Goal: Transaction & Acquisition: Obtain resource

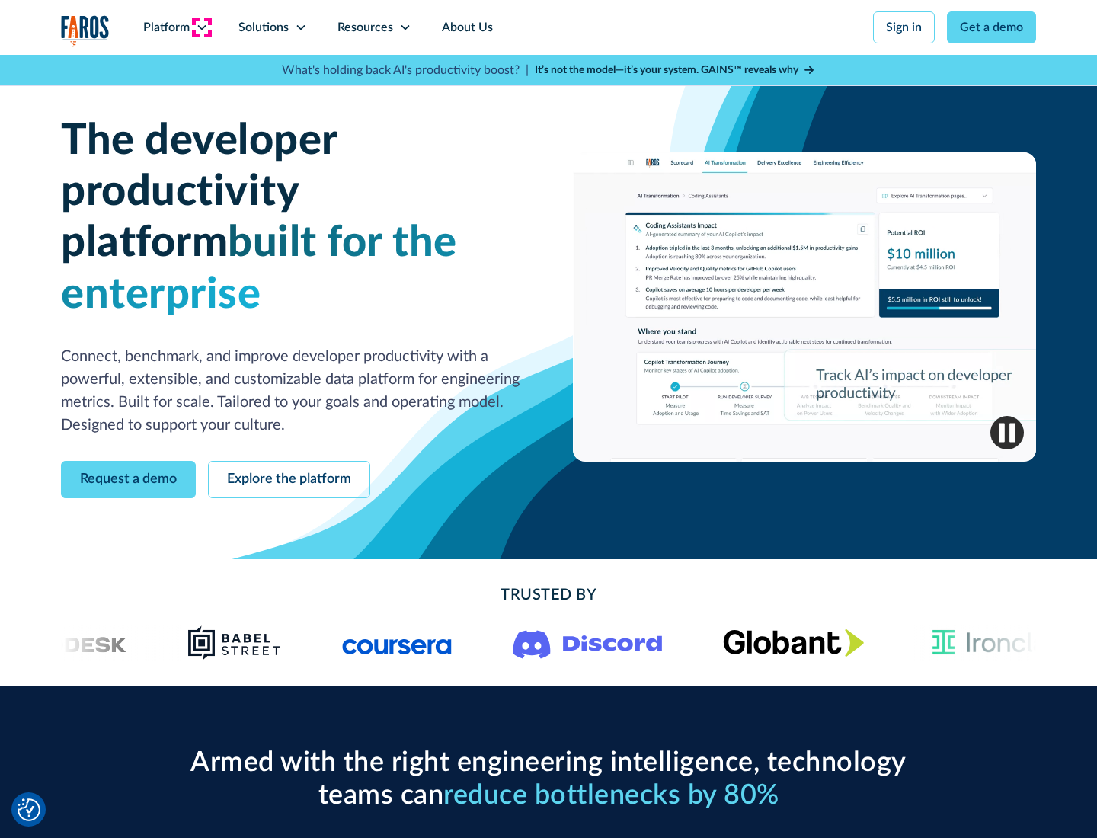
click at [201, 27] on icon at bounding box center [202, 27] width 12 height 12
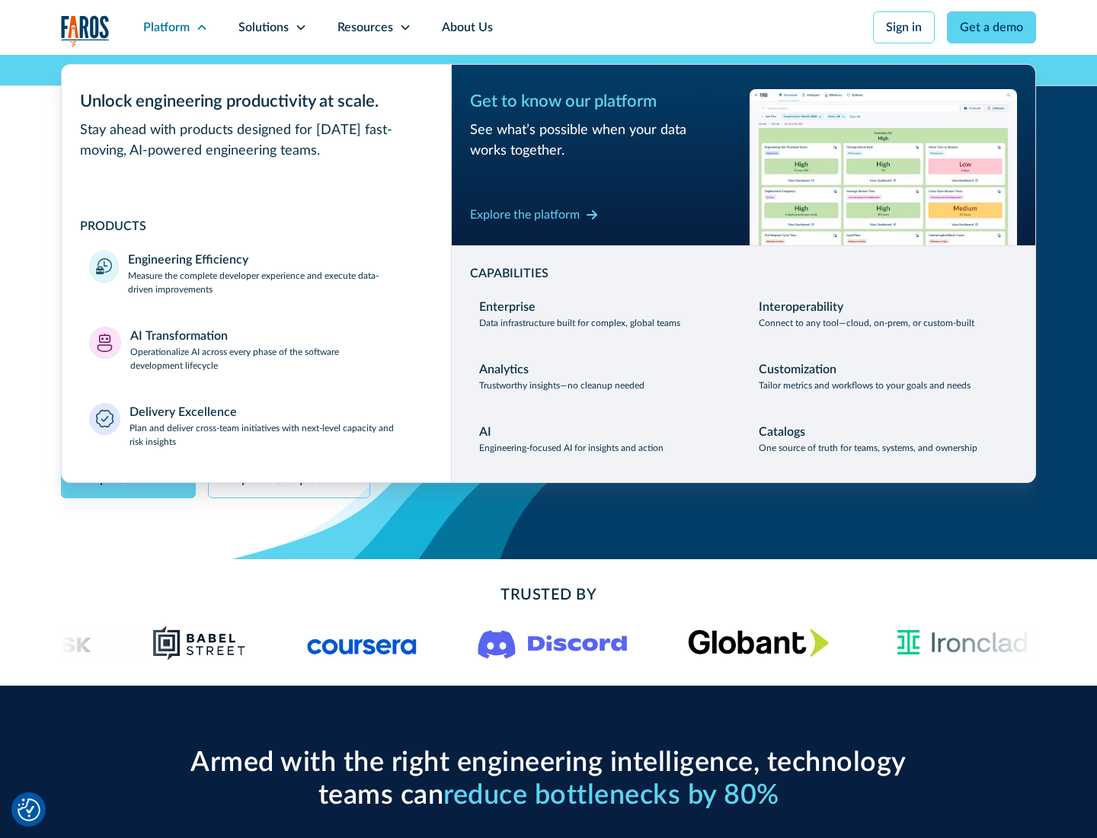
click at [276, 282] on p "Measure the complete developer experience and execute data-driven improvements" at bounding box center [276, 282] width 296 height 27
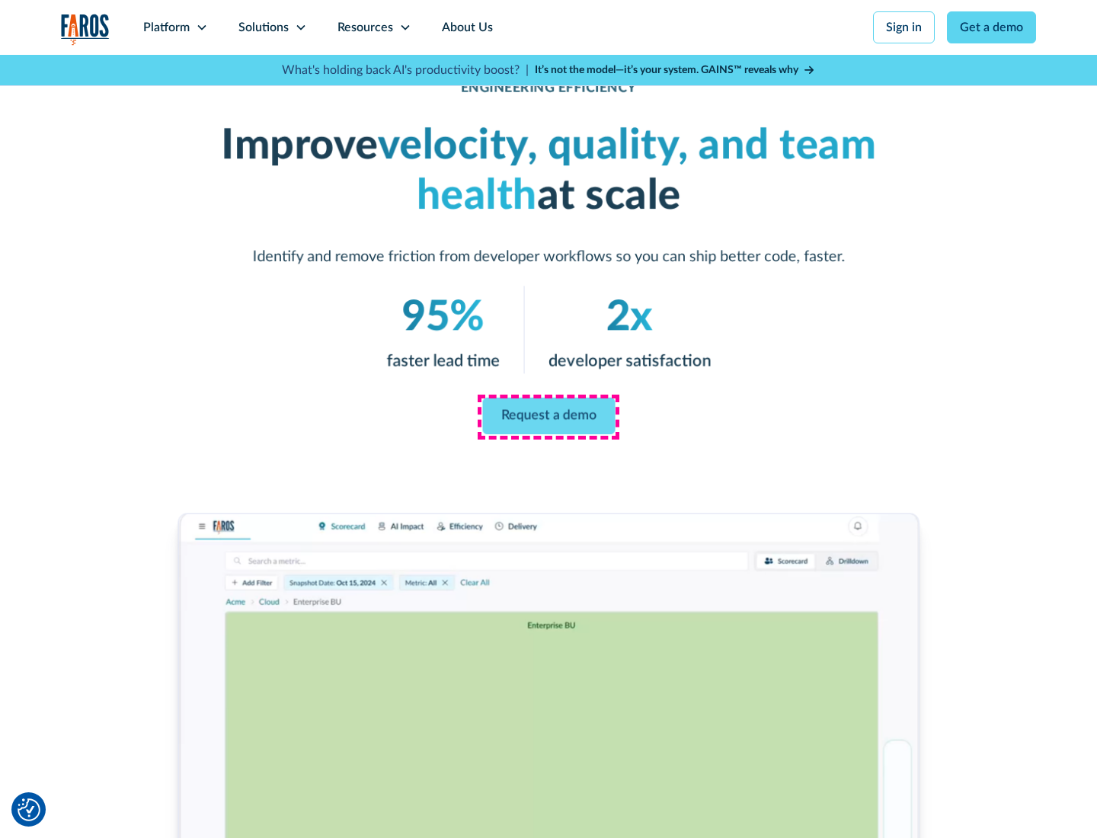
click at [549, 416] on link "Request a demo" at bounding box center [548, 416] width 133 height 37
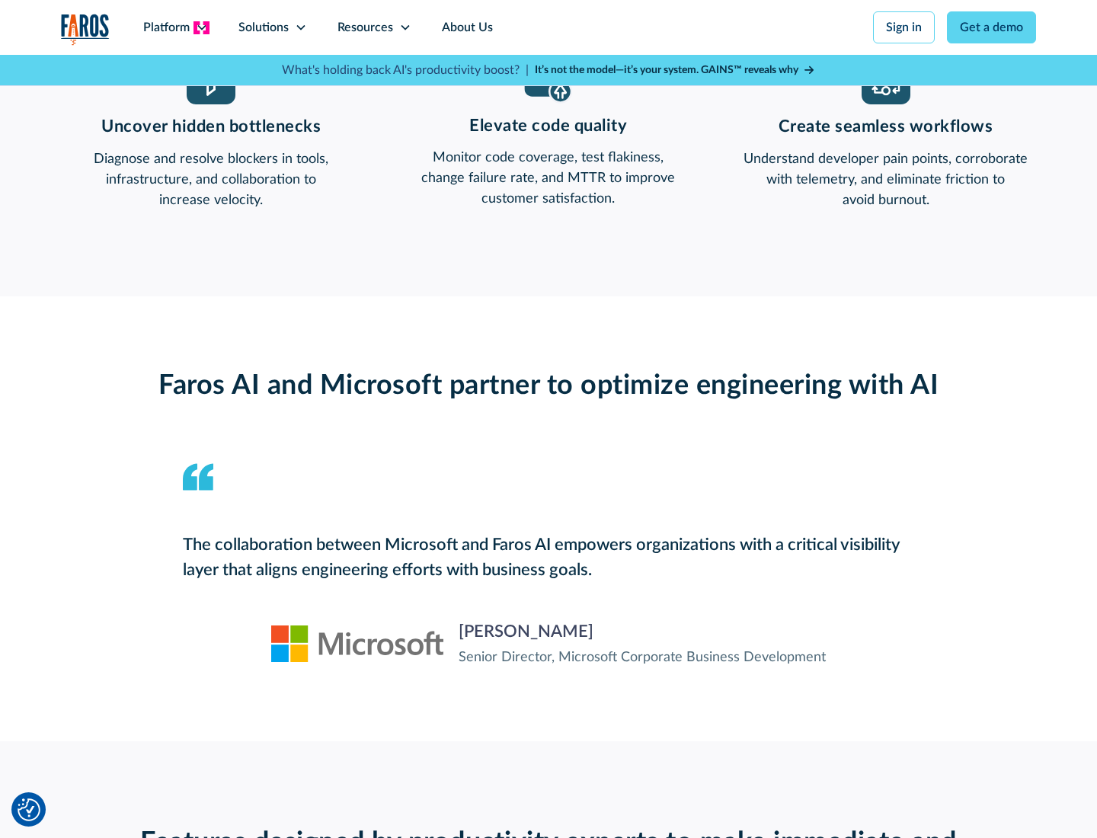
click at [201, 27] on icon at bounding box center [202, 27] width 12 height 12
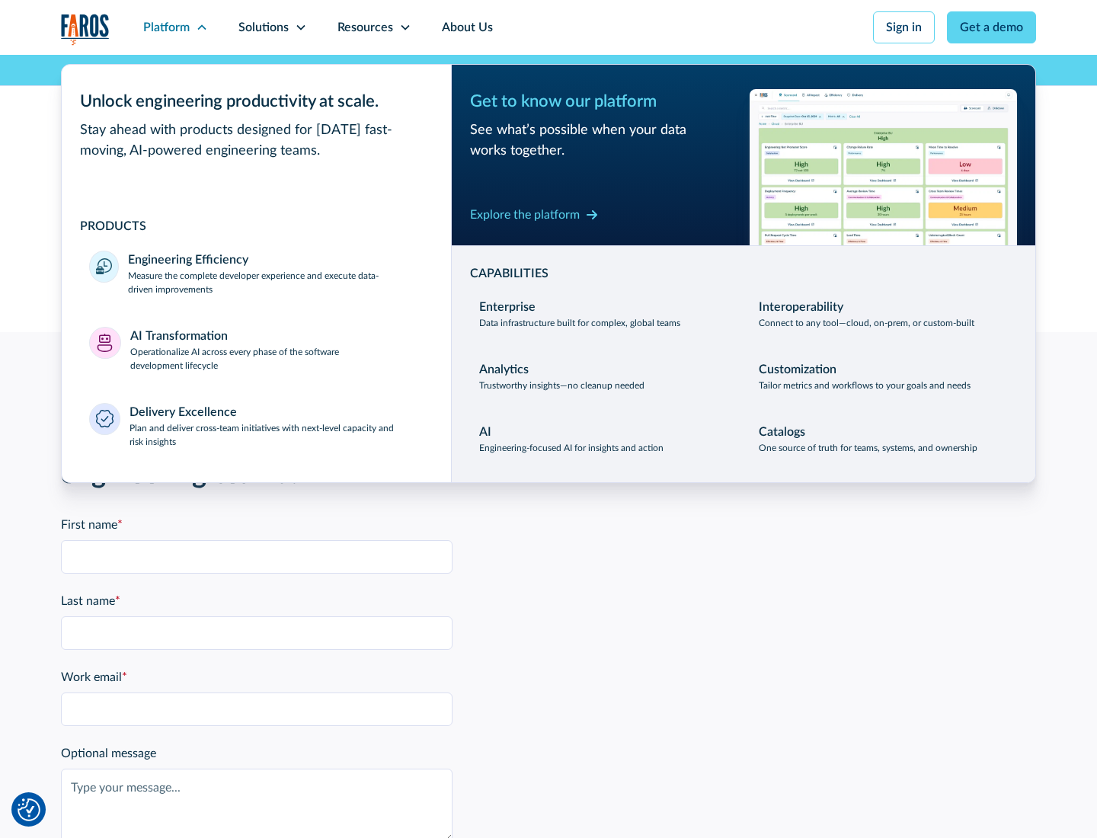
scroll to position [3342, 0]
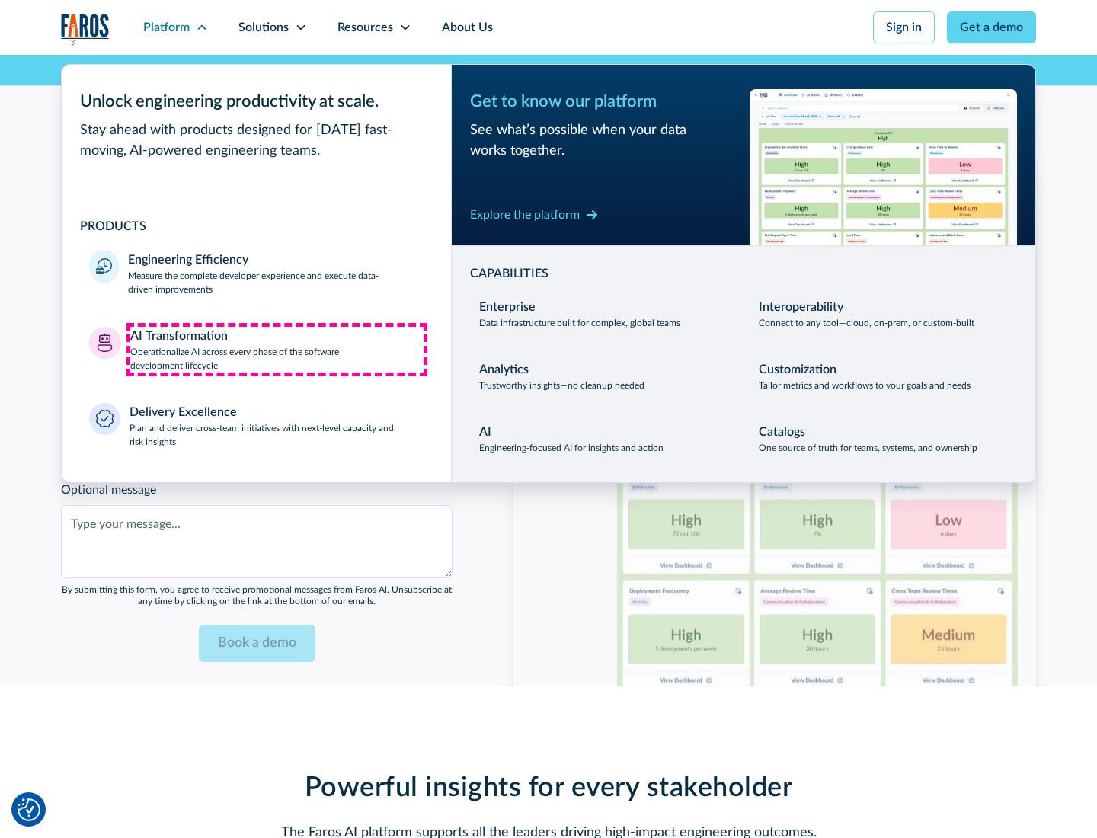
click at [277, 349] on p "Operationalize AI across every phase of the software development lifecycle" at bounding box center [277, 358] width 294 height 27
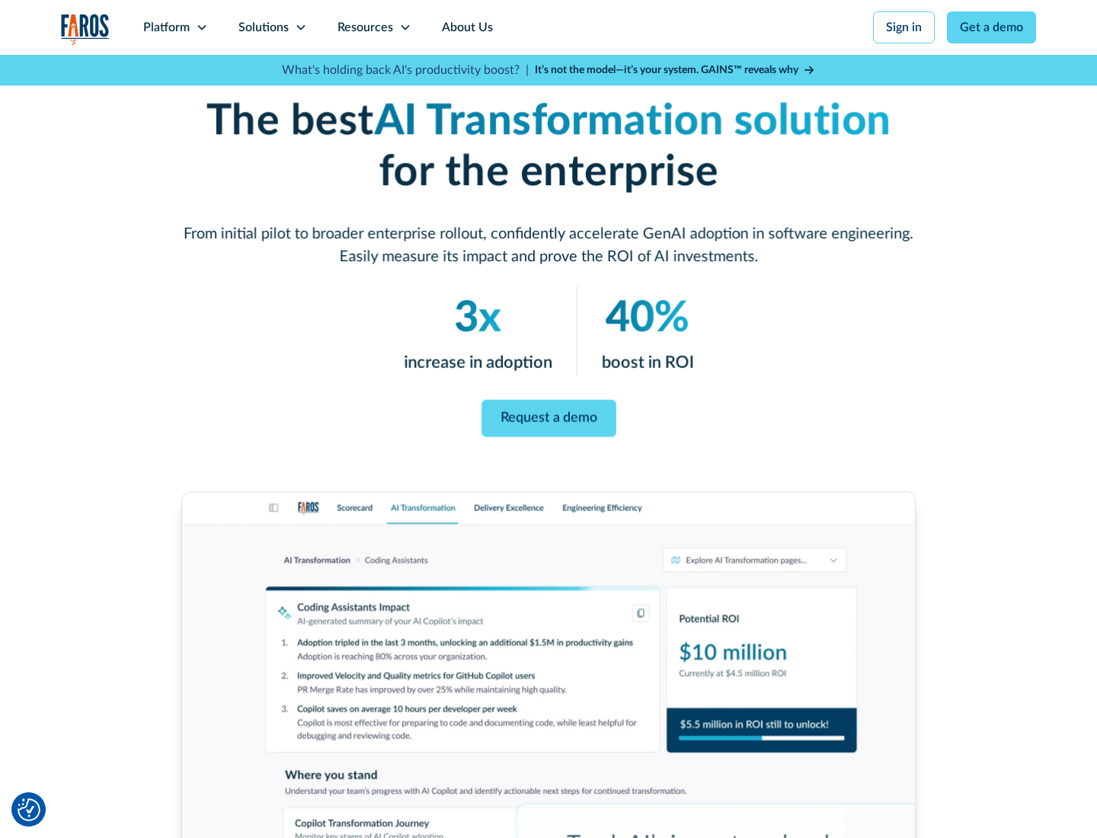
click at [549, 414] on link "Request a demo" at bounding box center [549, 418] width 135 height 37
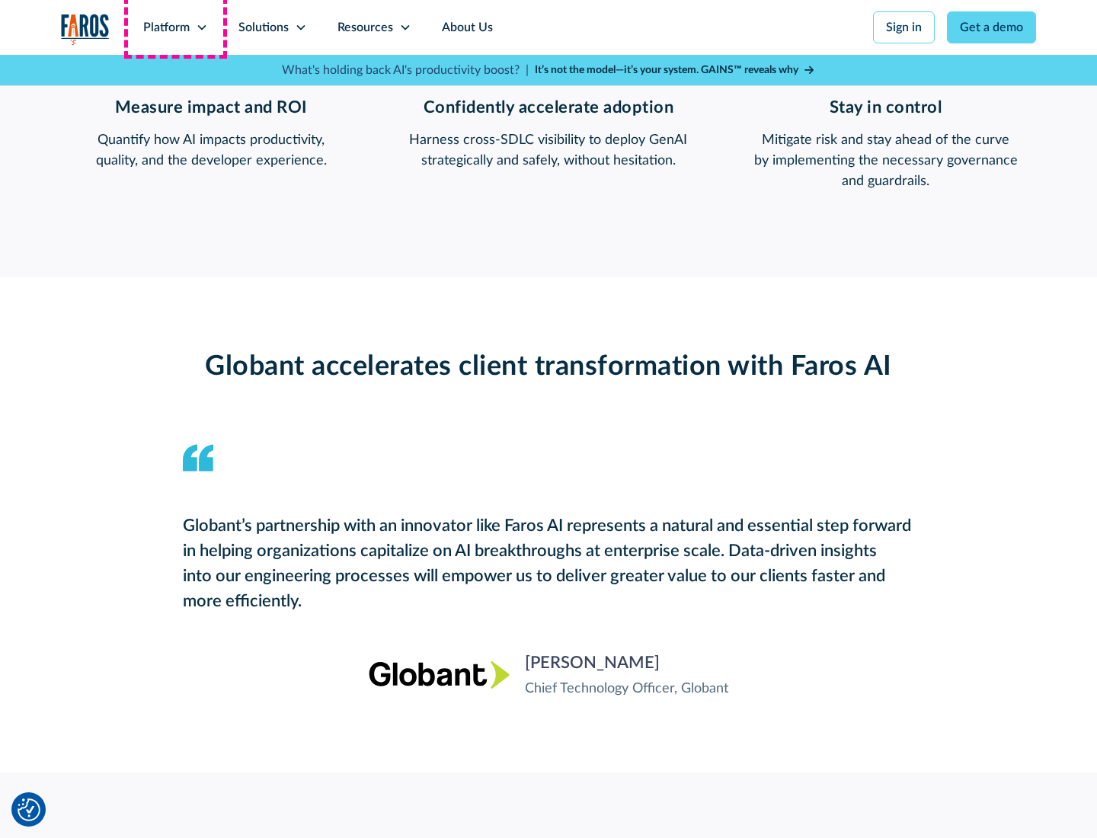
click at [175, 27] on div "Platform" at bounding box center [166, 27] width 46 height 18
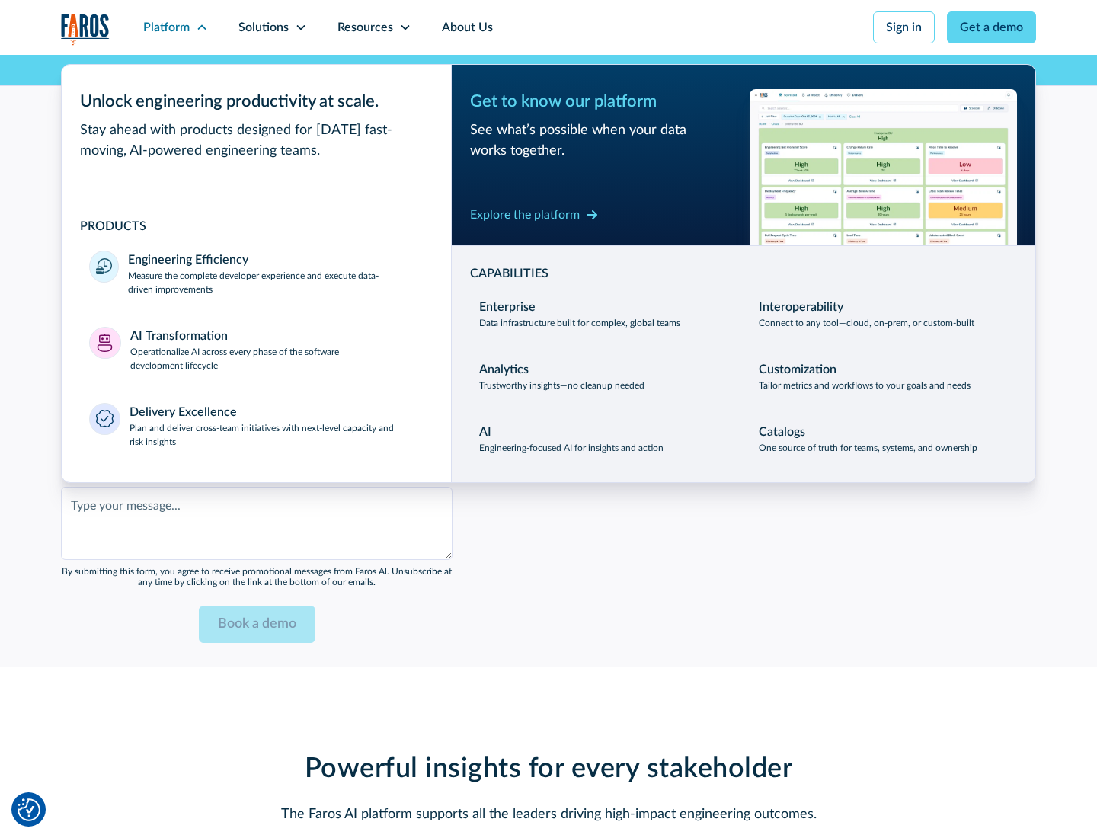
click at [525, 214] on div "Explore the platform" at bounding box center [525, 215] width 110 height 18
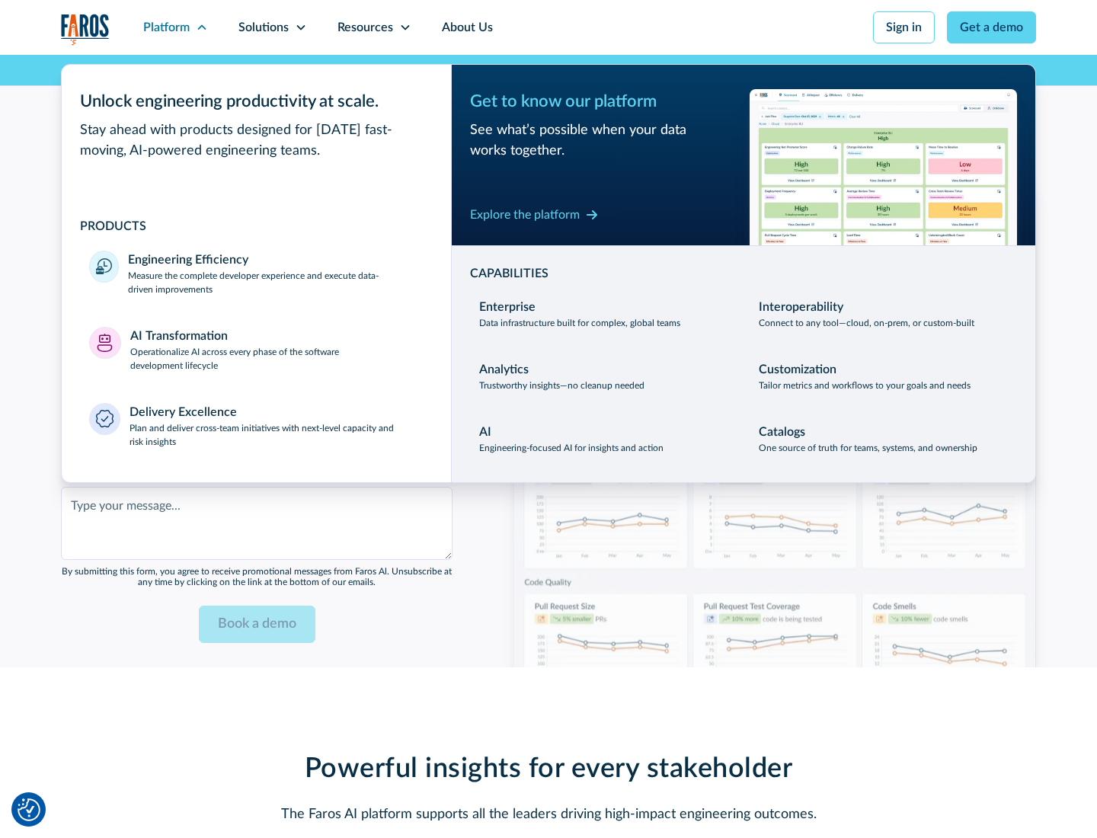
scroll to position [3707, 0]
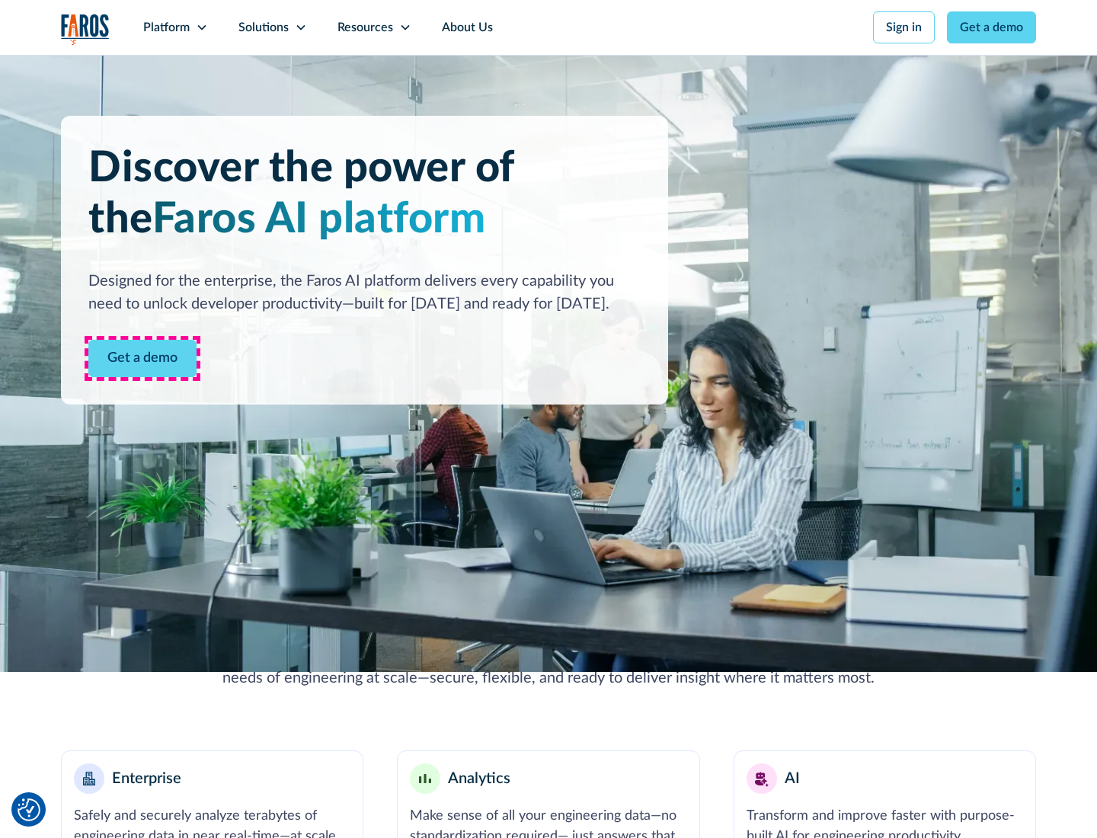
click at [142, 358] on link "Get a demo" at bounding box center [142, 358] width 108 height 37
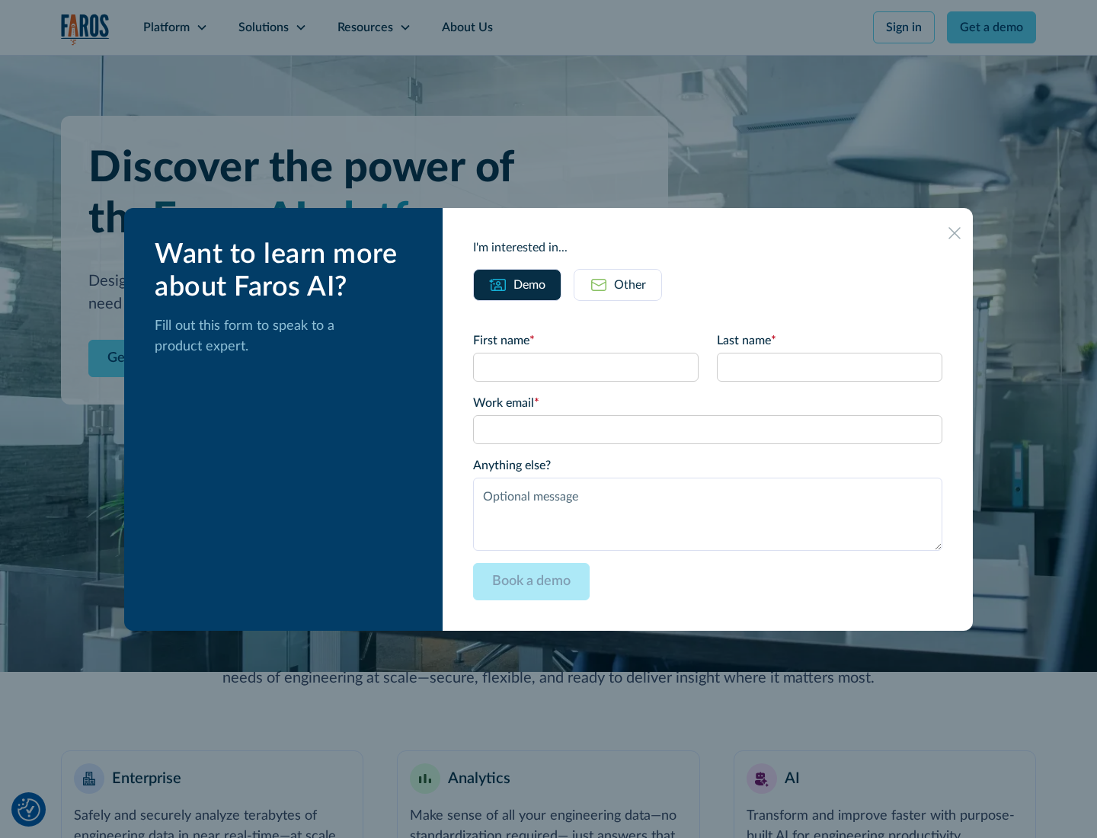
click at [630, 284] on div "Other" at bounding box center [630, 285] width 32 height 18
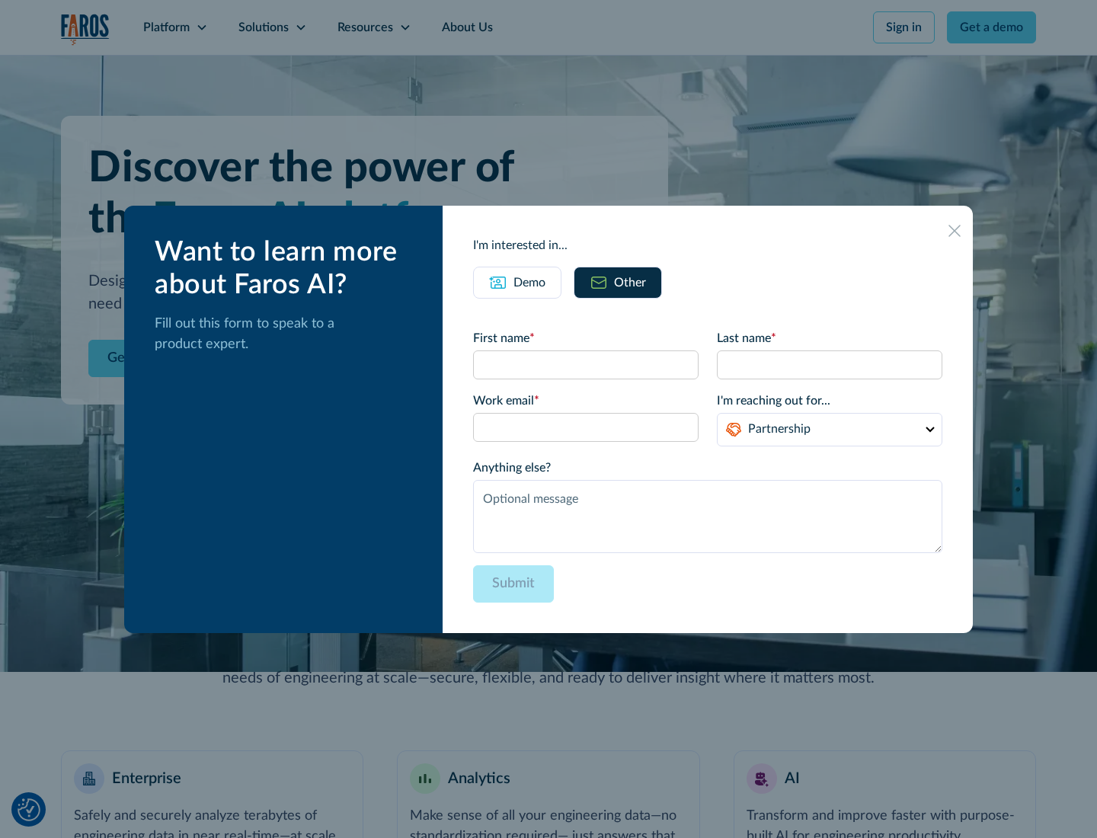
click at [530, 282] on div "Demo" at bounding box center [530, 283] width 32 height 18
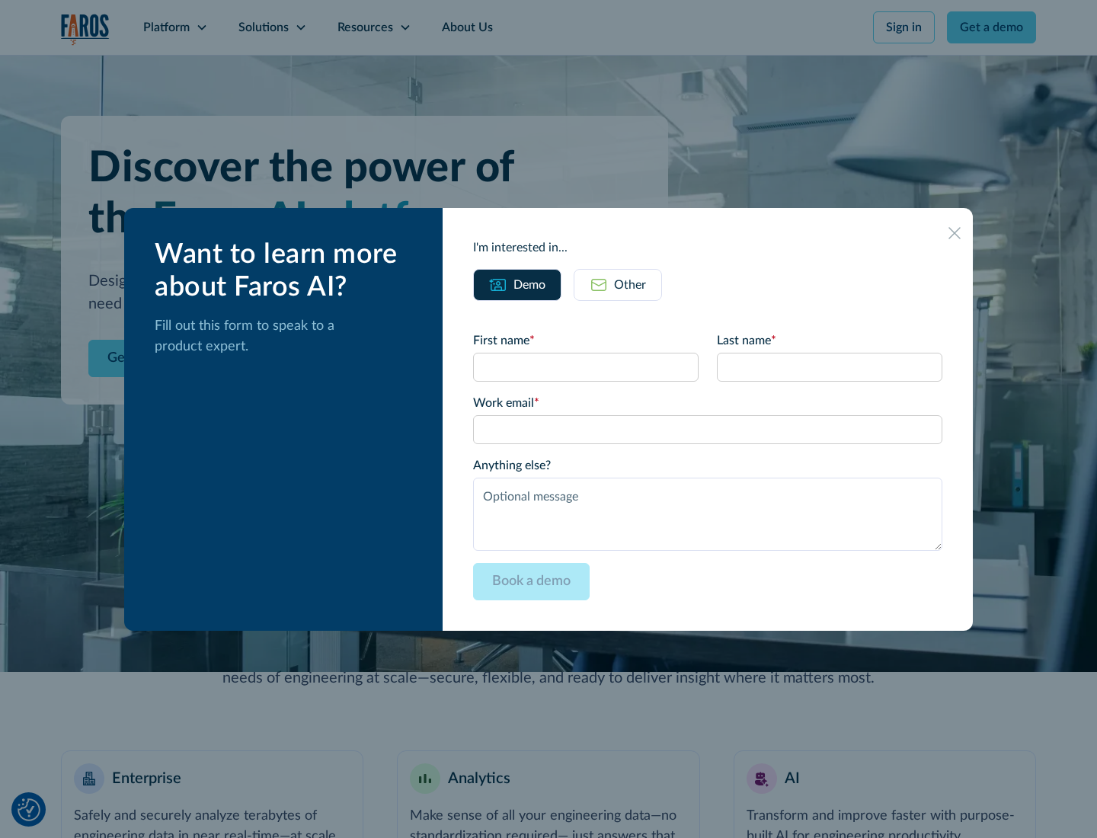
click at [955, 232] on icon at bounding box center [955, 233] width 12 height 12
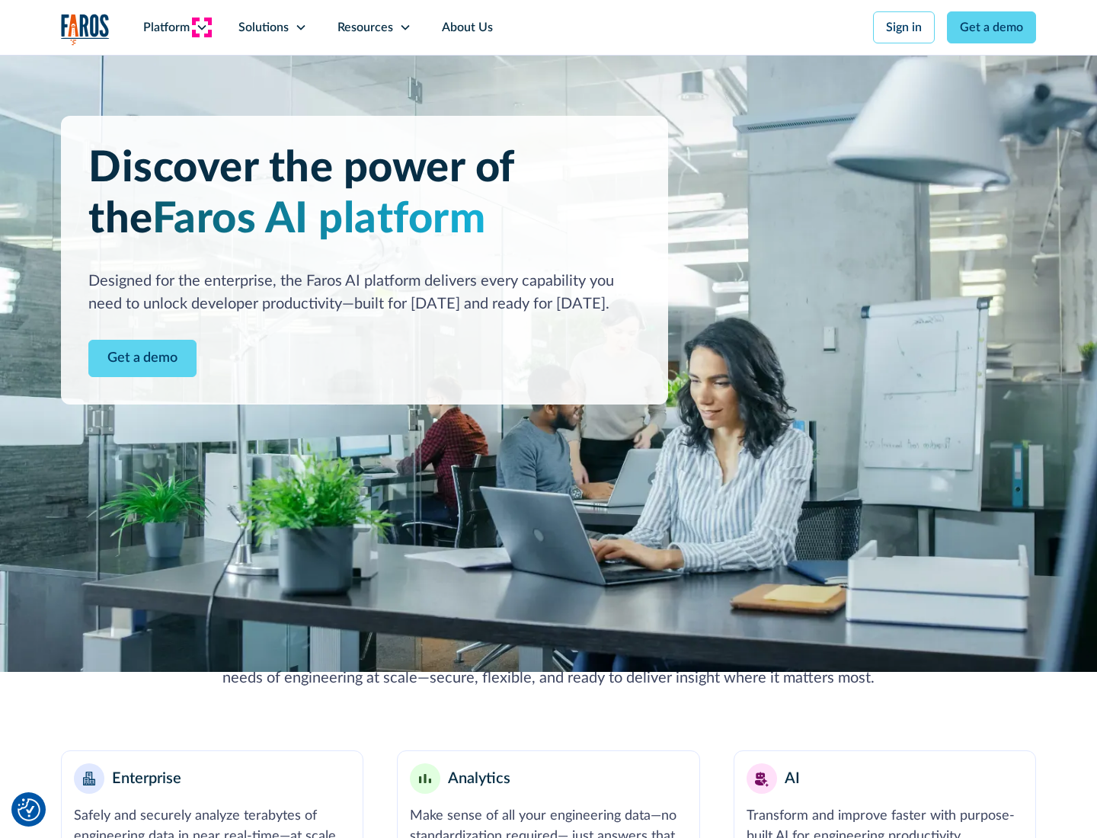
click at [201, 27] on icon at bounding box center [202, 27] width 12 height 12
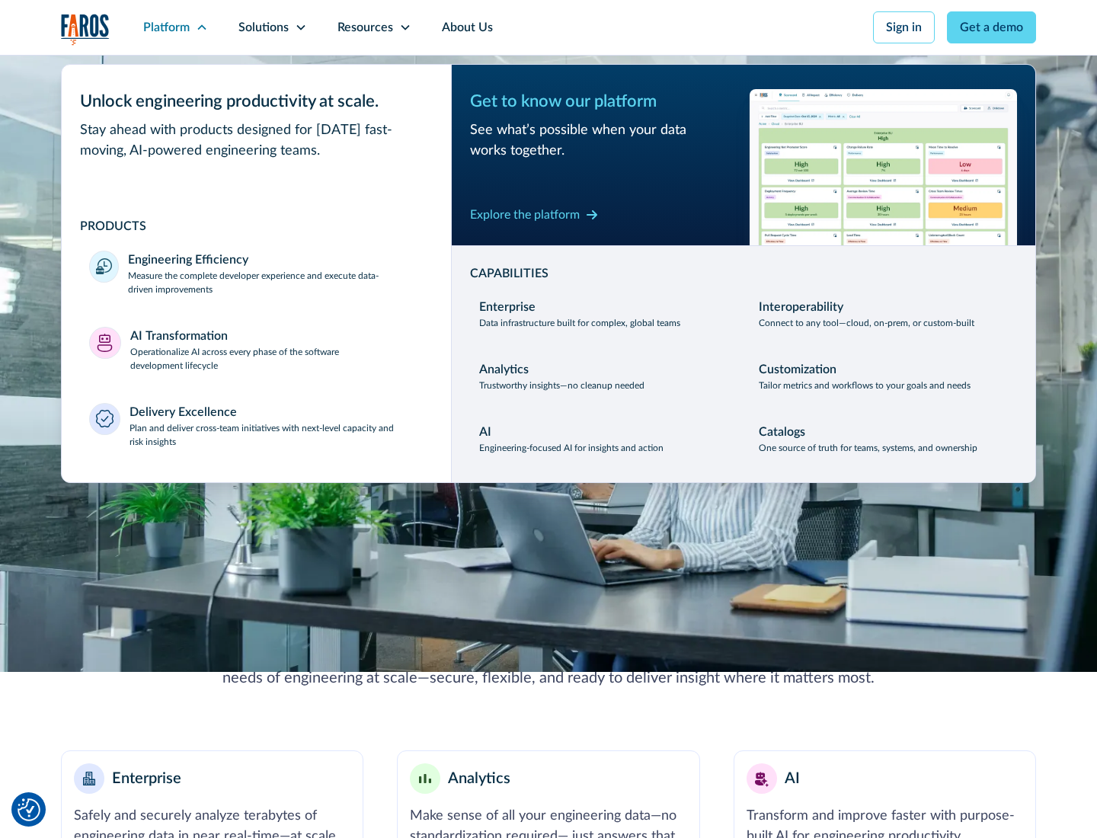
click at [276, 434] on p "Plan and deliver cross-team initiatives with next-level capacity and risk insig…" at bounding box center [277, 434] width 295 height 27
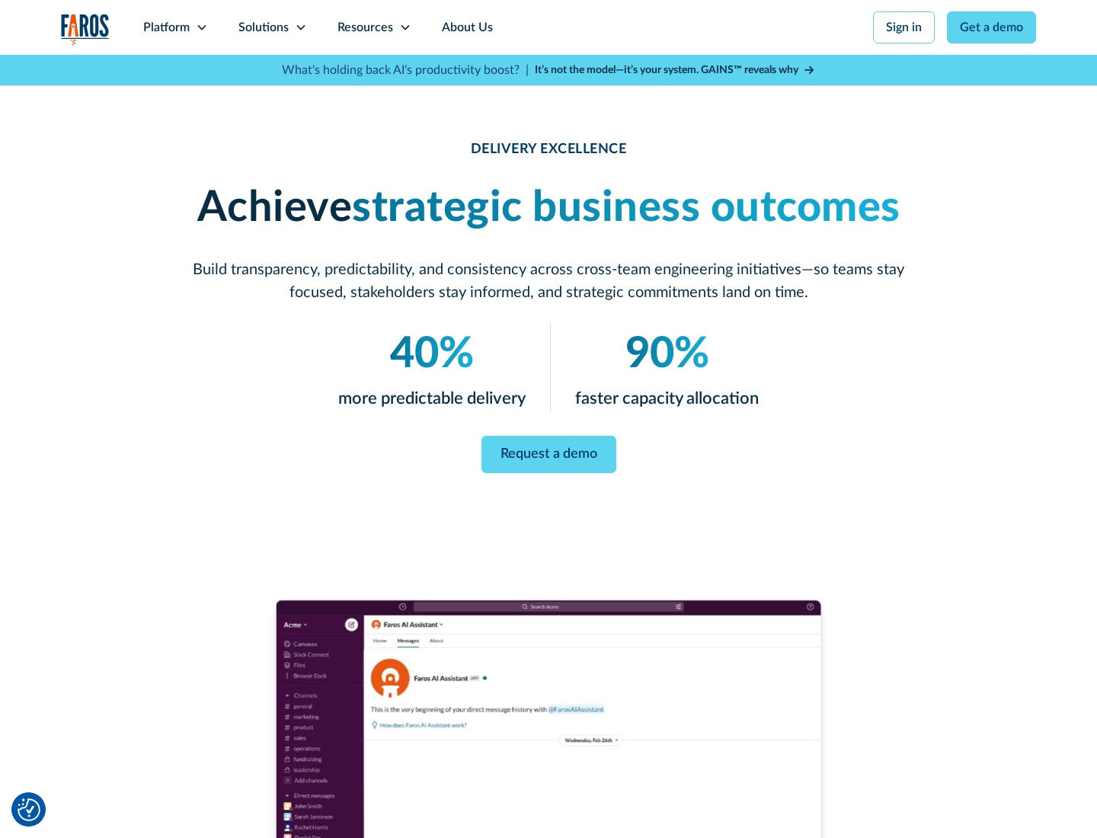
click at [300, 27] on icon at bounding box center [301, 27] width 12 height 12
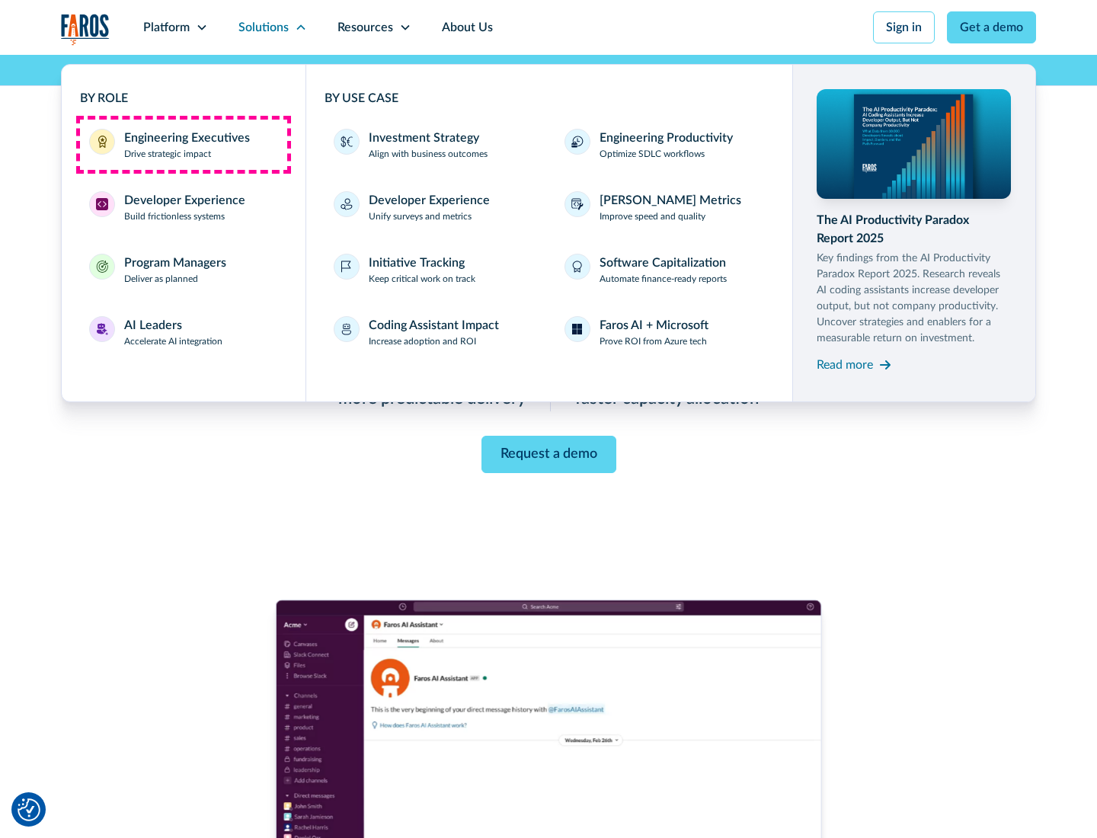
click at [183, 145] on div "Engineering Executives" at bounding box center [187, 138] width 126 height 18
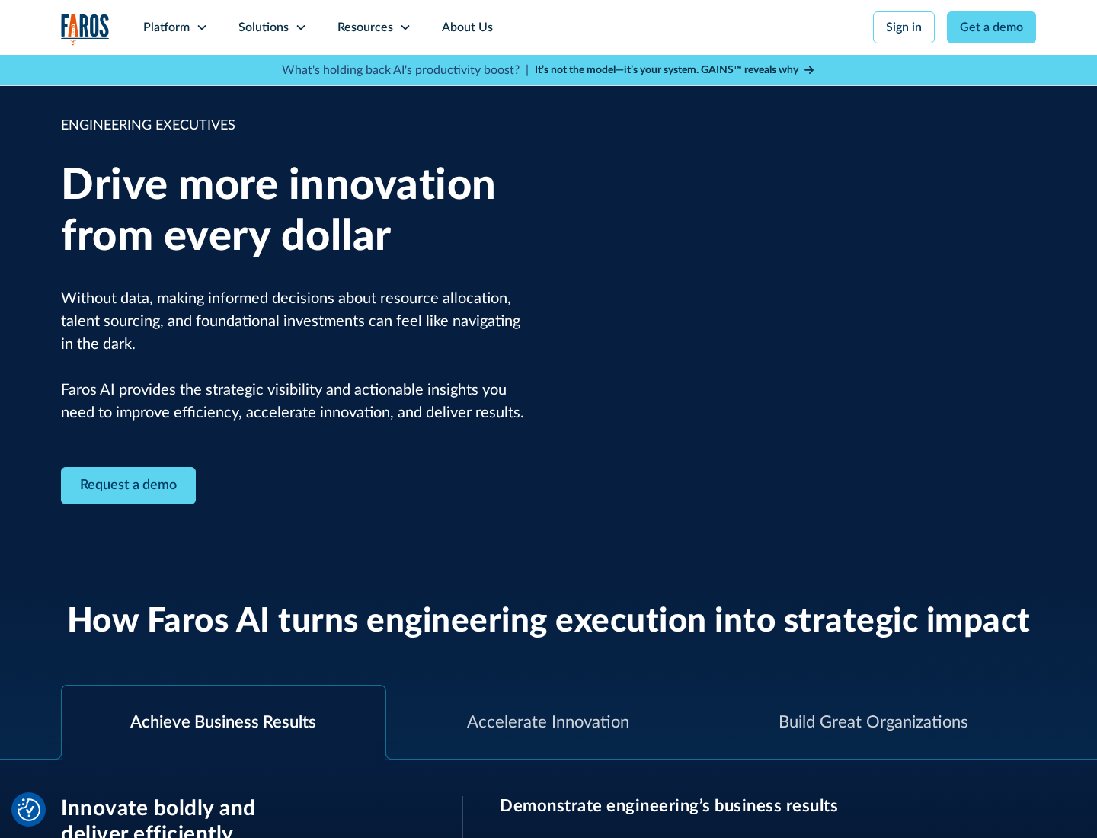
click at [300, 27] on icon at bounding box center [301, 27] width 12 height 12
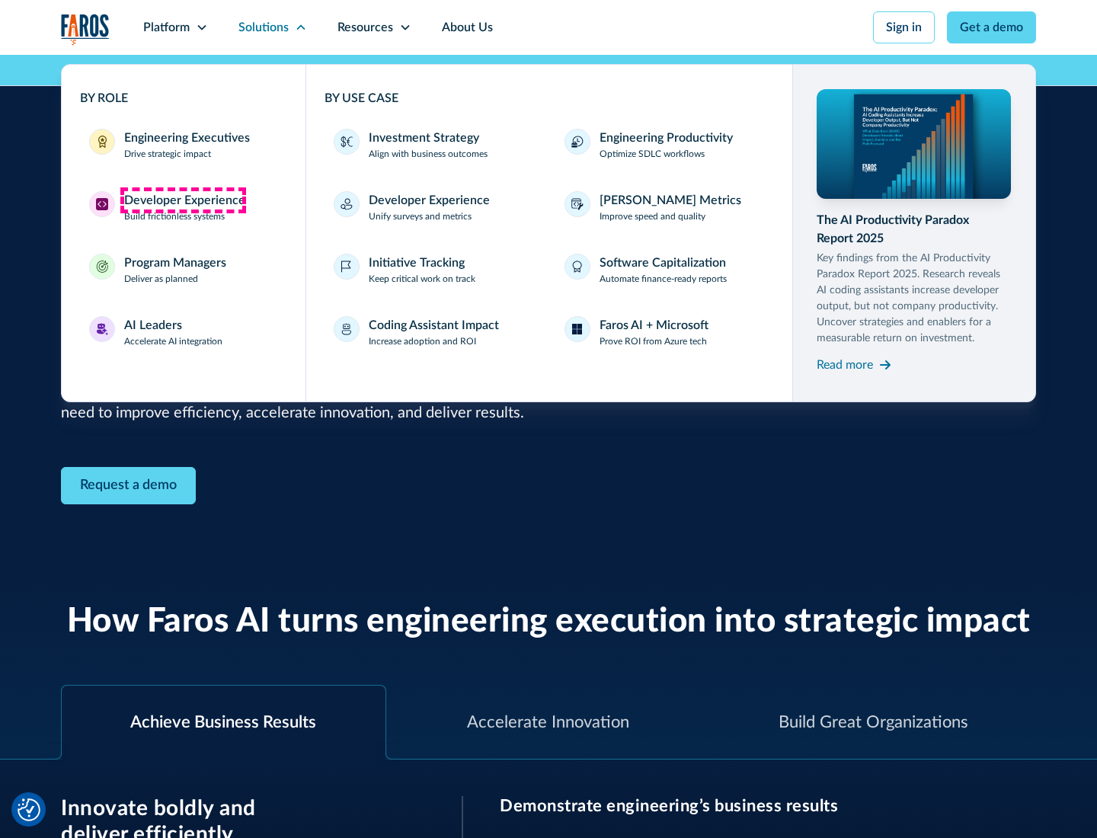
click at [183, 200] on div "Developer Experience" at bounding box center [184, 200] width 121 height 18
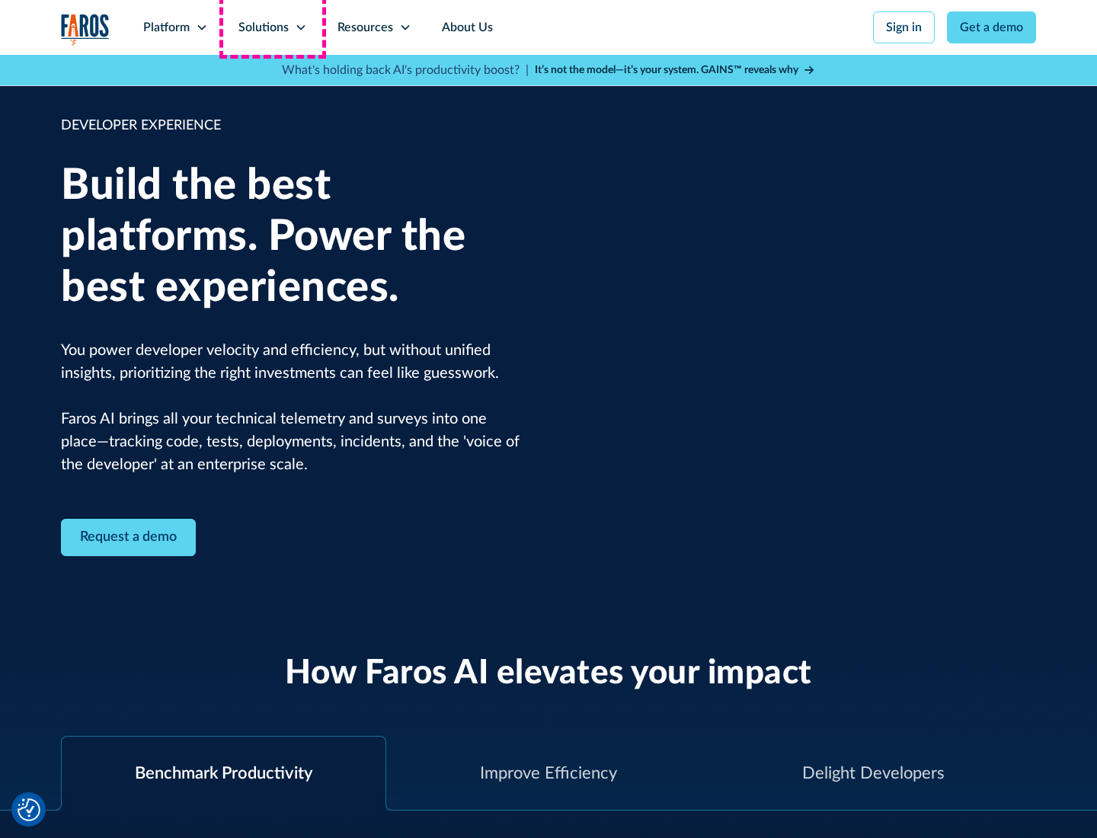
click at [272, 27] on div "Solutions" at bounding box center [263, 27] width 50 height 18
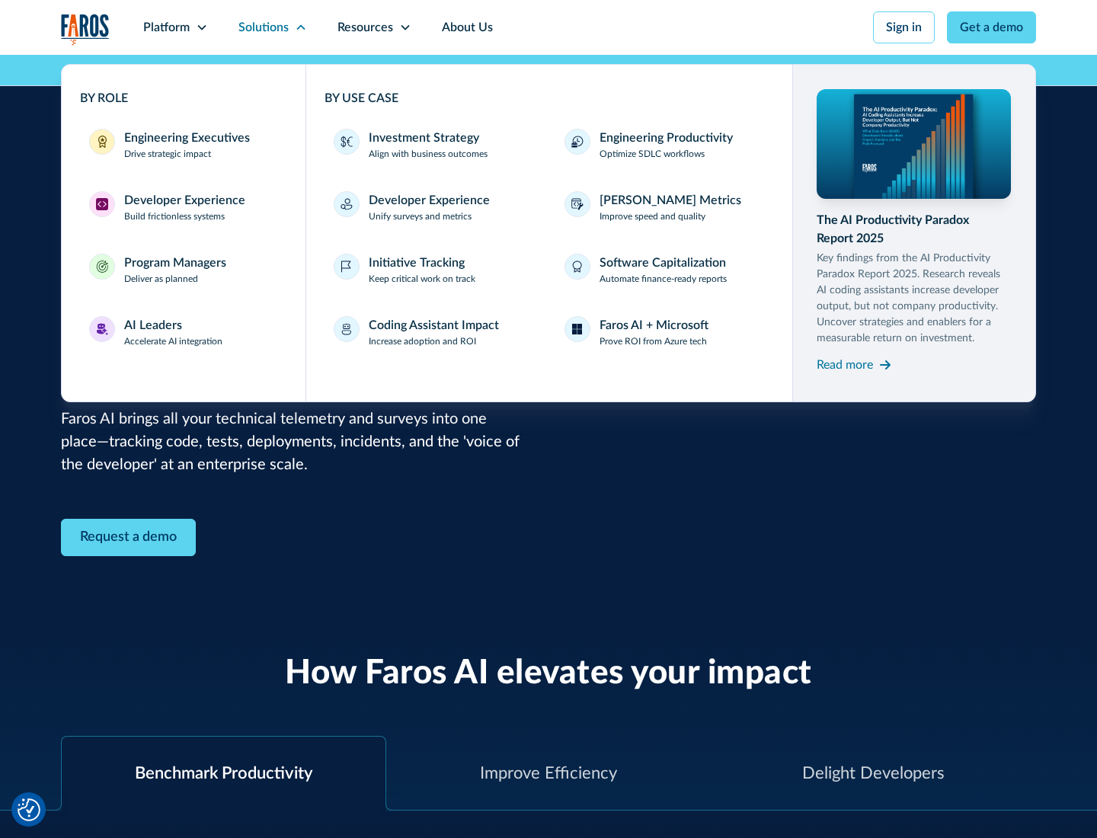
click at [174, 270] on div "Program Managers" at bounding box center [175, 263] width 102 height 18
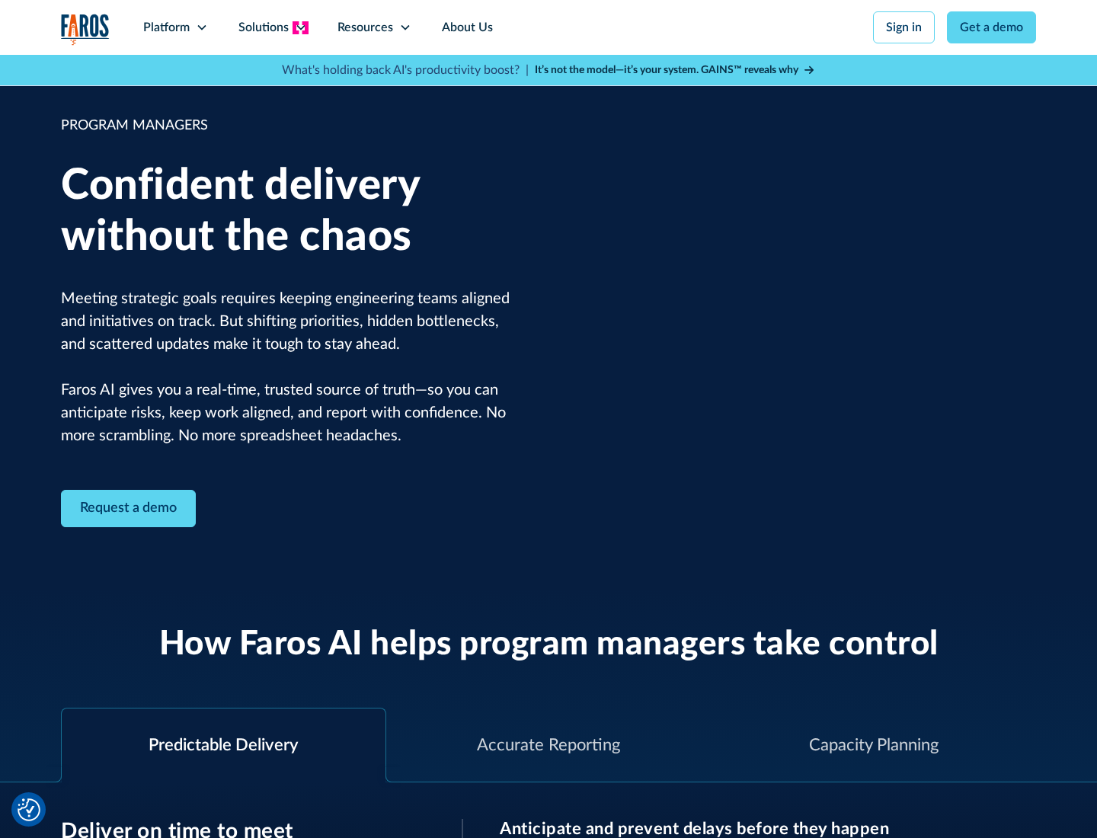
click at [300, 27] on icon at bounding box center [301, 27] width 12 height 12
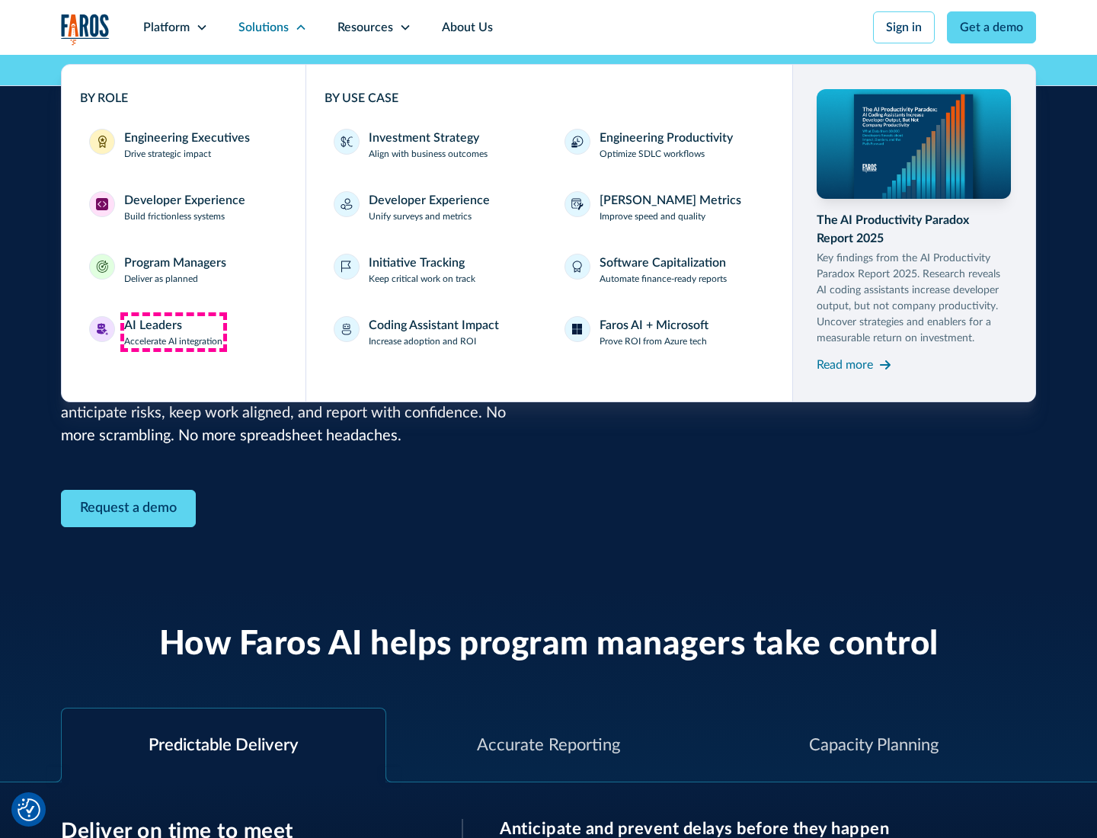
click at [174, 332] on div "AI Leaders" at bounding box center [153, 325] width 58 height 18
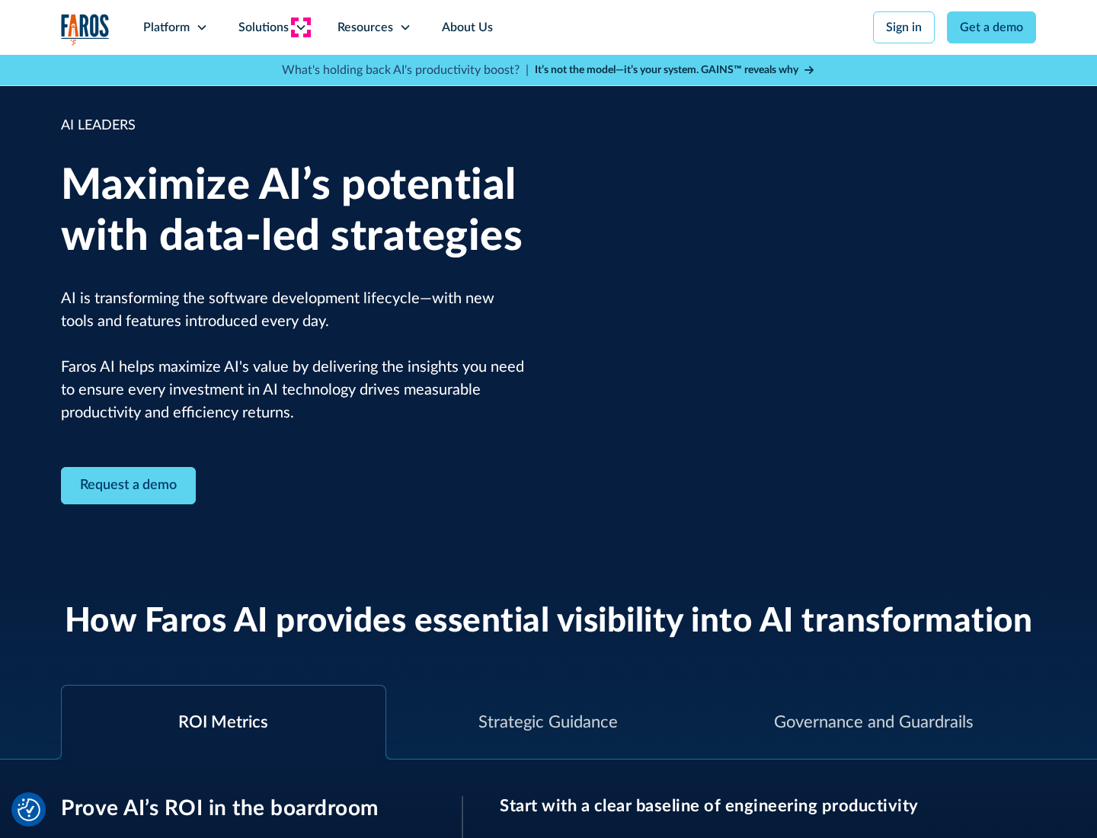
click at [300, 27] on icon at bounding box center [301, 27] width 12 height 12
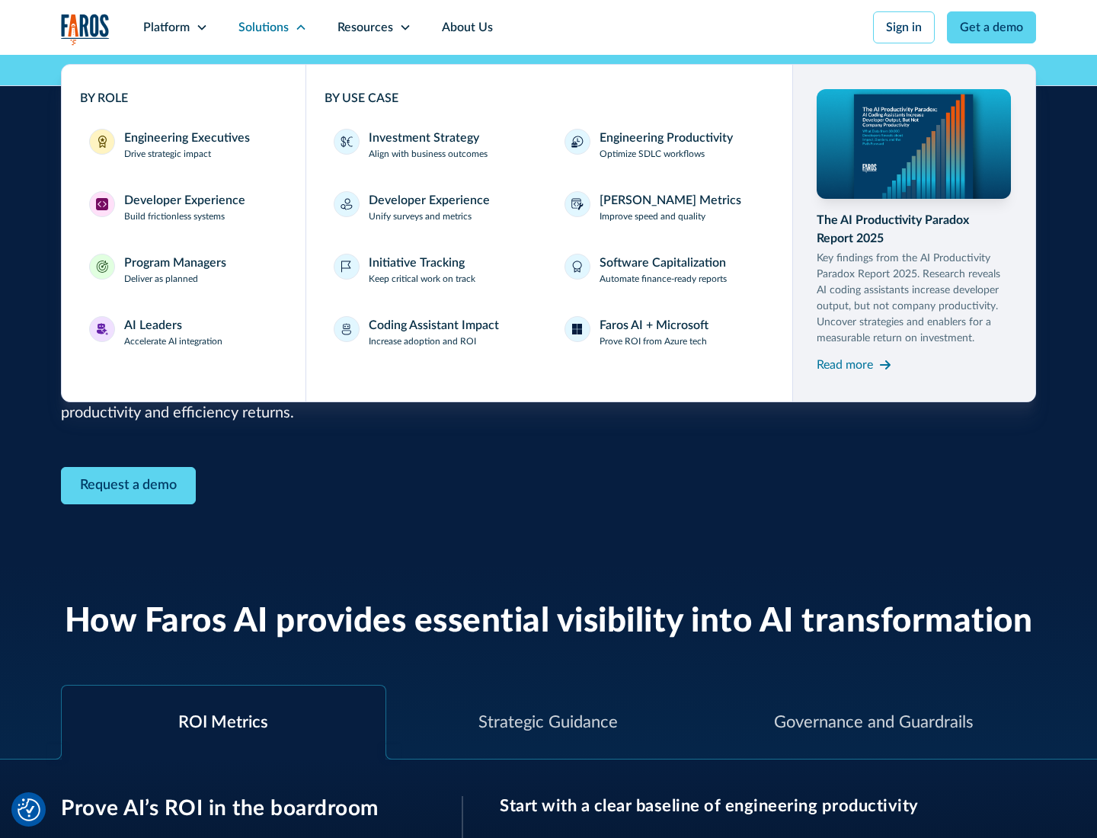
click at [422, 138] on div "Investment Strategy" at bounding box center [424, 138] width 110 height 18
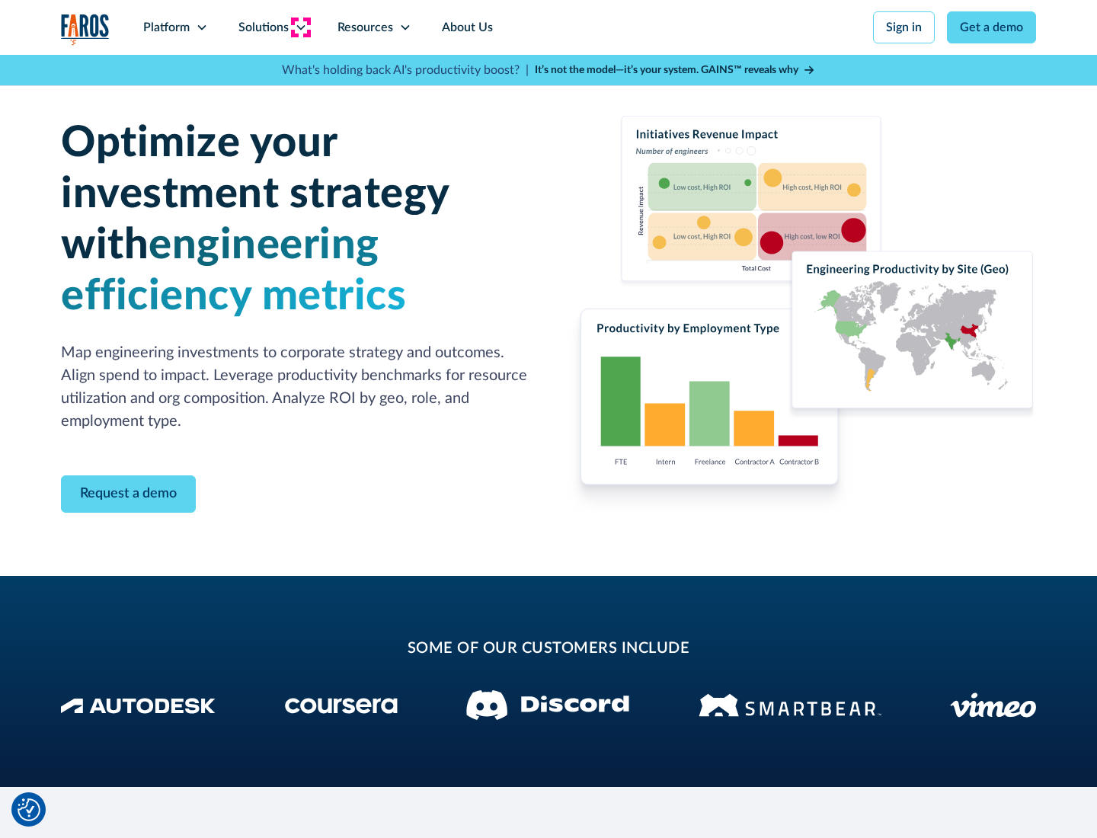
click at [300, 27] on icon at bounding box center [301, 27] width 12 height 12
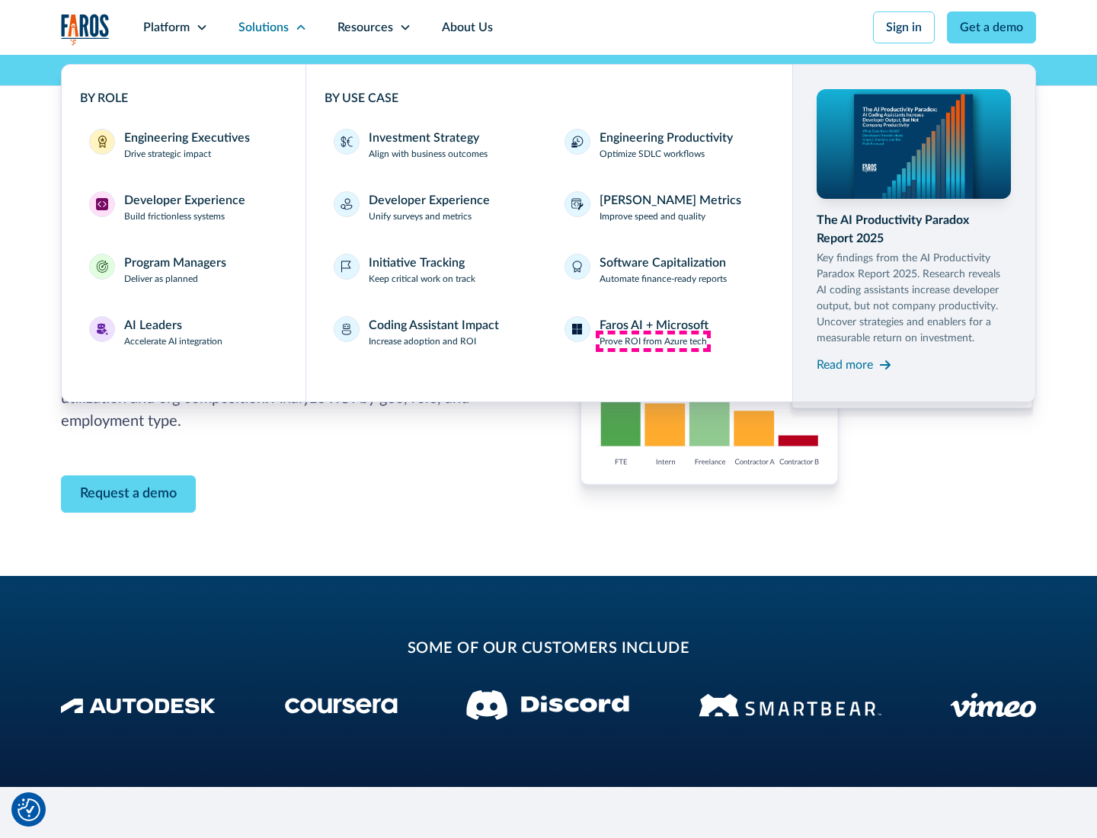
click at [653, 341] on p "Prove ROI from Azure tech" at bounding box center [653, 341] width 107 height 14
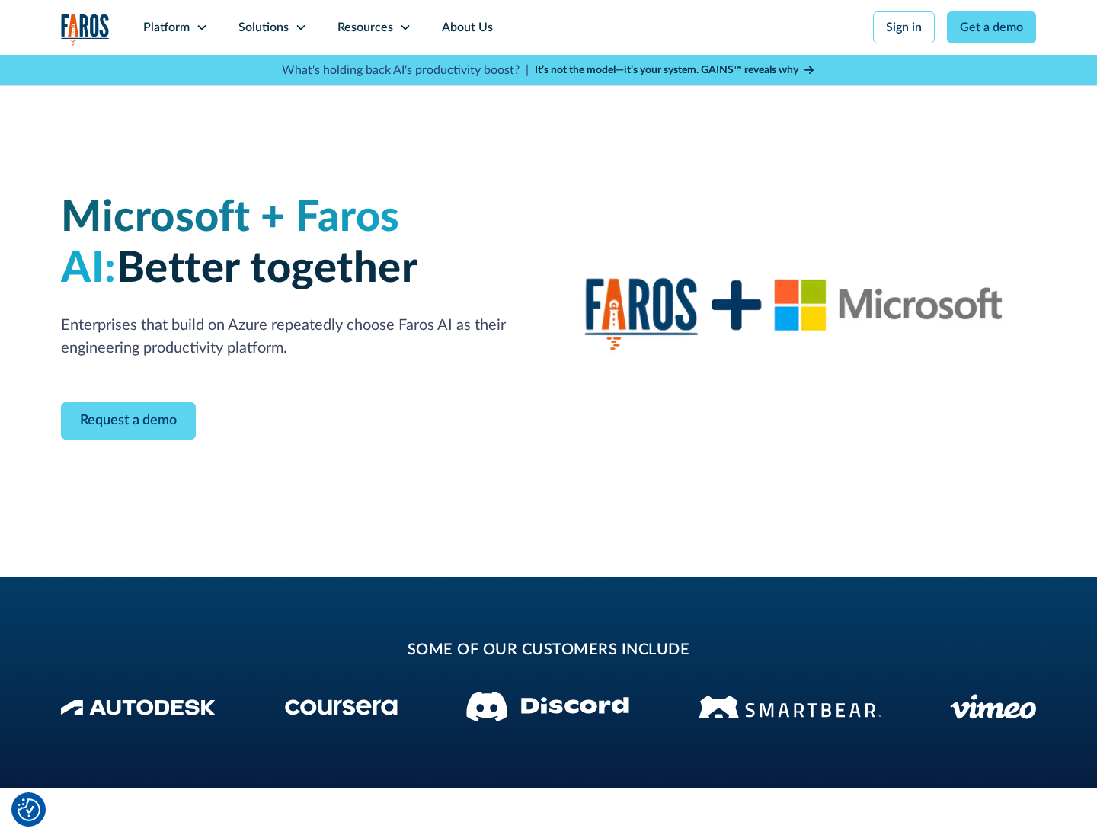
click at [300, 27] on icon at bounding box center [301, 27] width 12 height 12
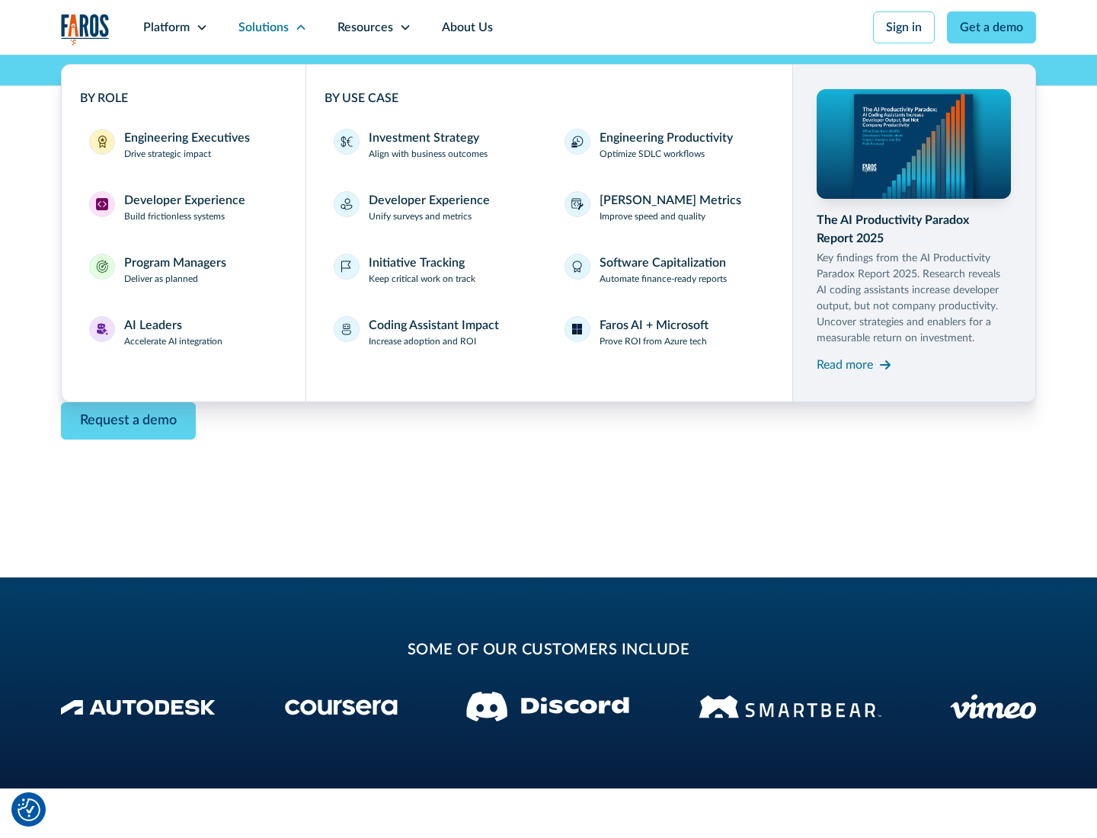
click at [845, 364] on div "Read more" at bounding box center [845, 365] width 56 height 18
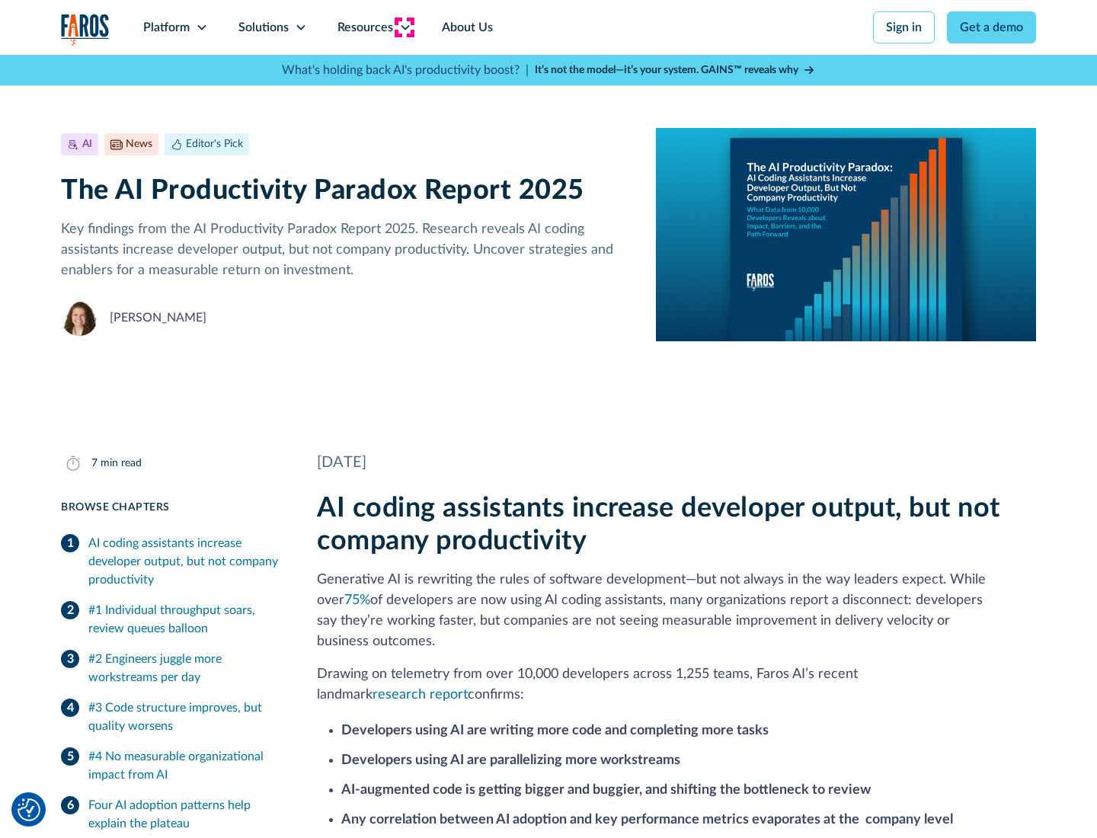
click at [404, 27] on icon at bounding box center [405, 27] width 12 height 12
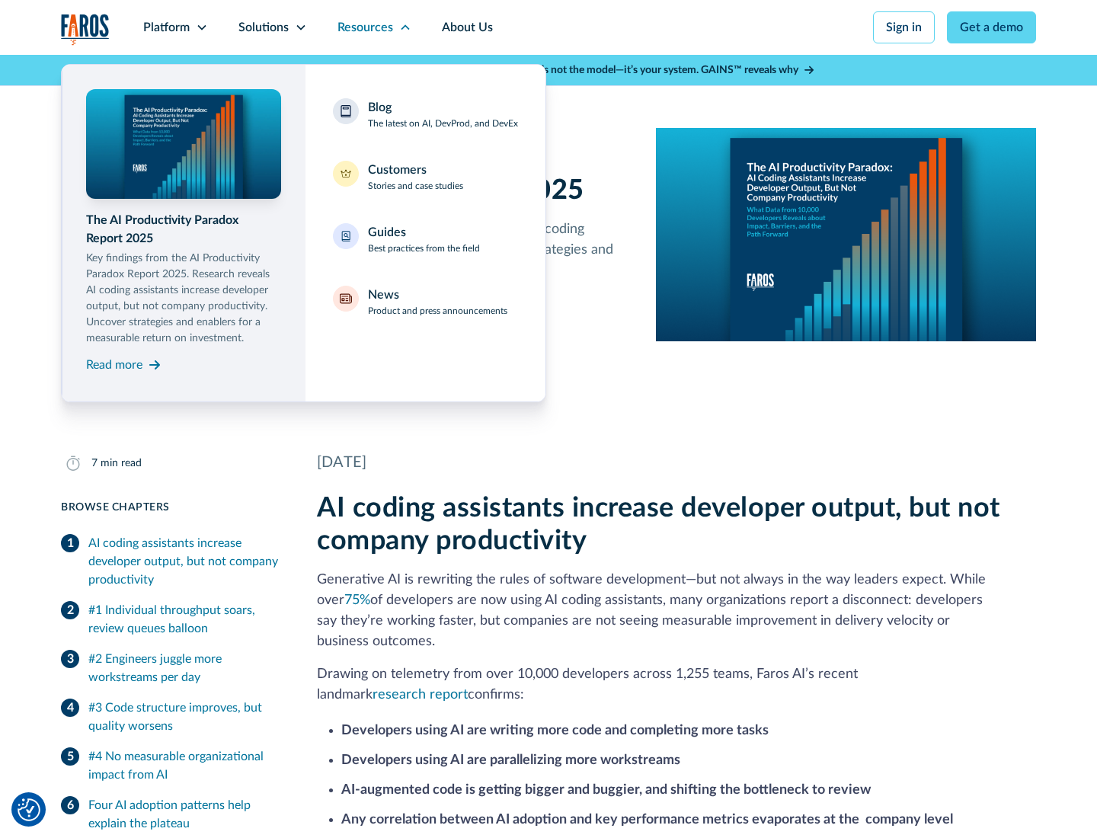
click at [443, 114] on div "Blog The latest on AI, DevProd, and DevEx" at bounding box center [443, 114] width 150 height 32
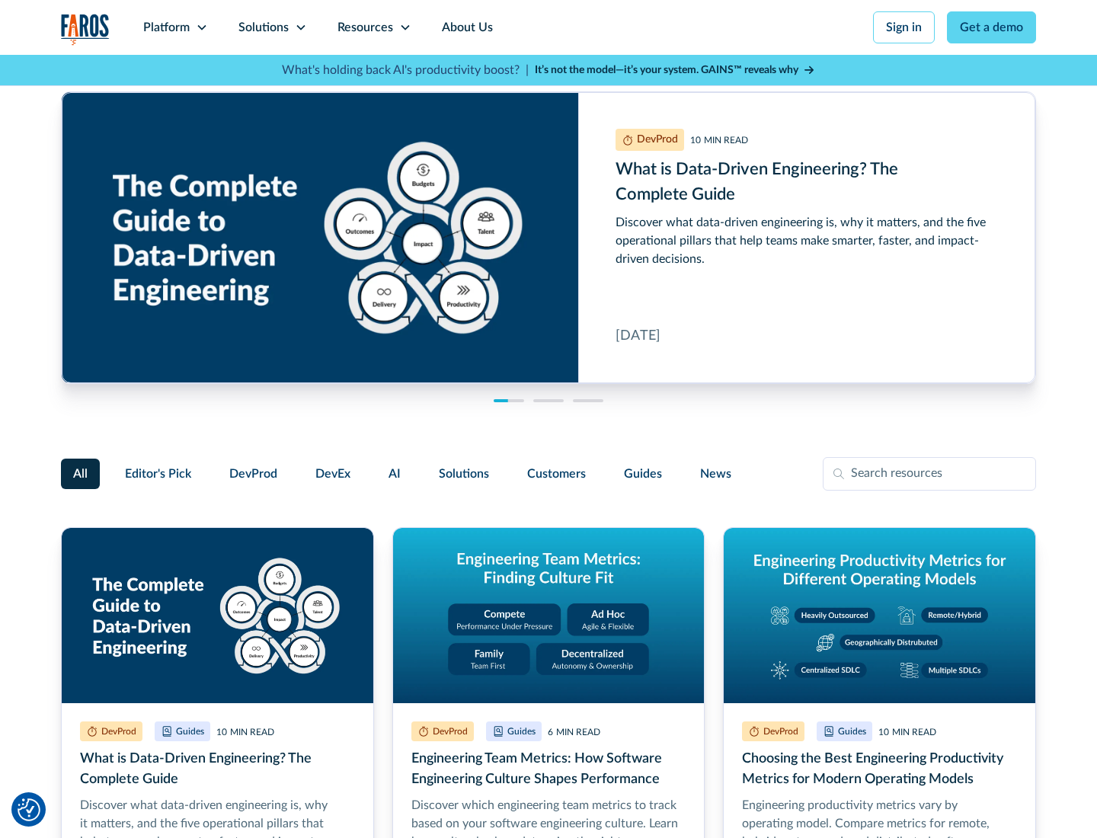
click at [992, 27] on link "Get a demo" at bounding box center [991, 27] width 89 height 32
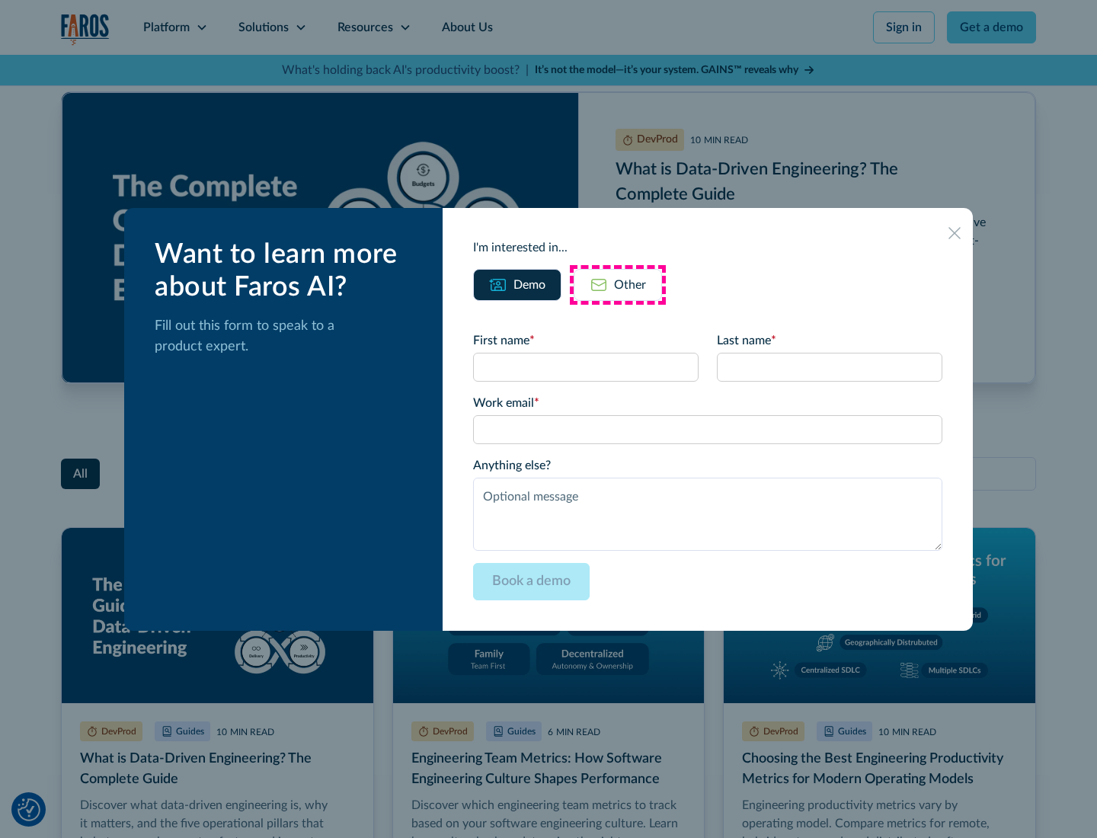
click at [618, 284] on div "Other" at bounding box center [630, 285] width 32 height 18
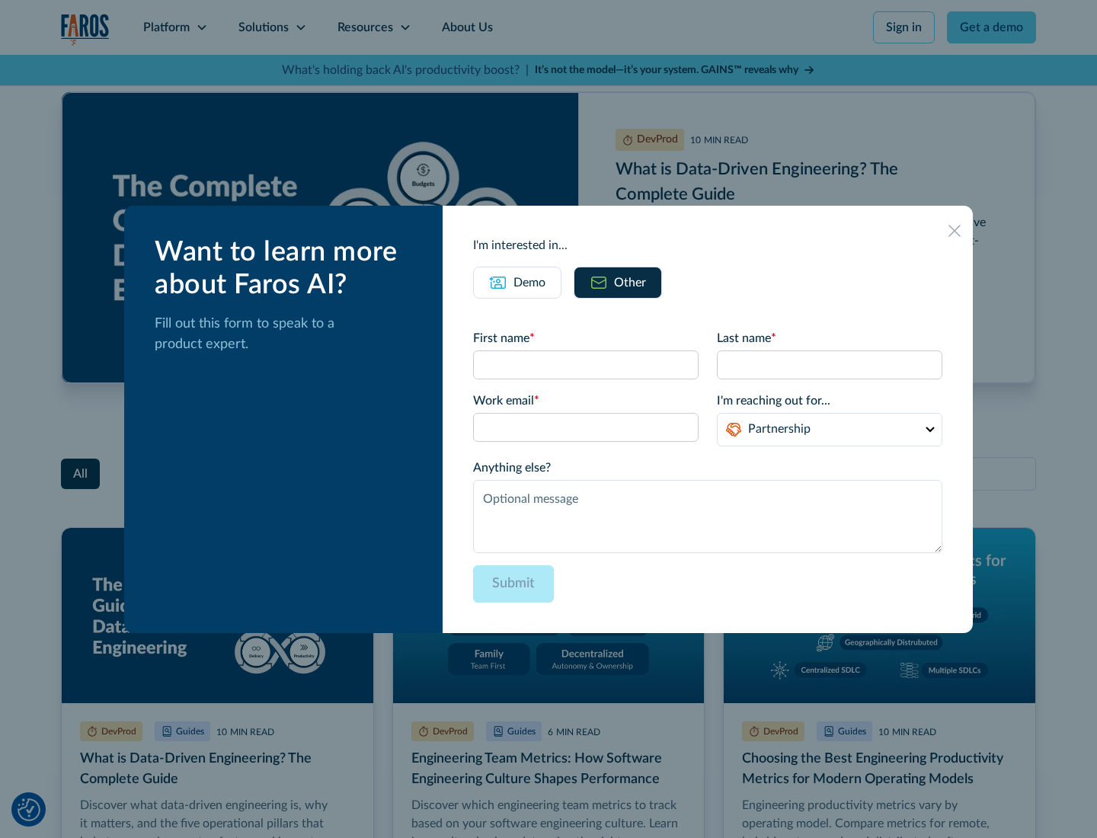
click at [955, 230] on icon at bounding box center [955, 231] width 12 height 12
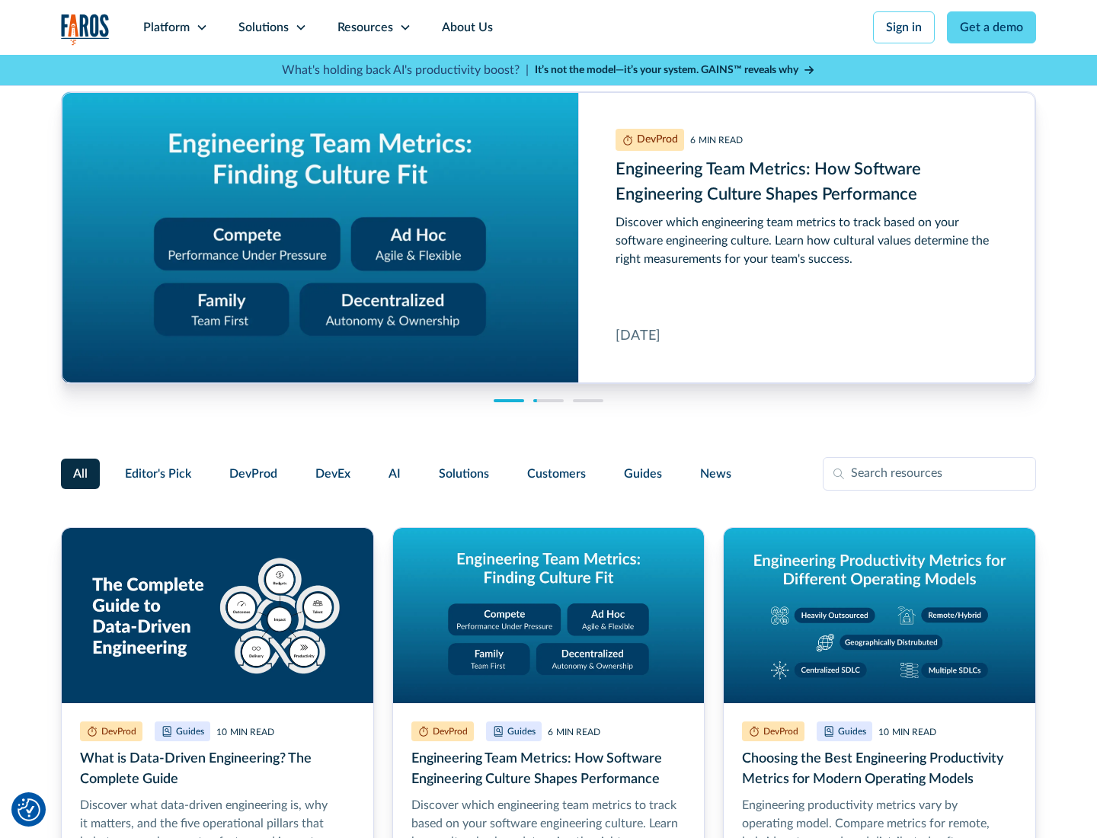
click at [466, 27] on link "About Us" at bounding box center [468, 27] width 82 height 55
